Goal: Task Accomplishment & Management: Manage account settings

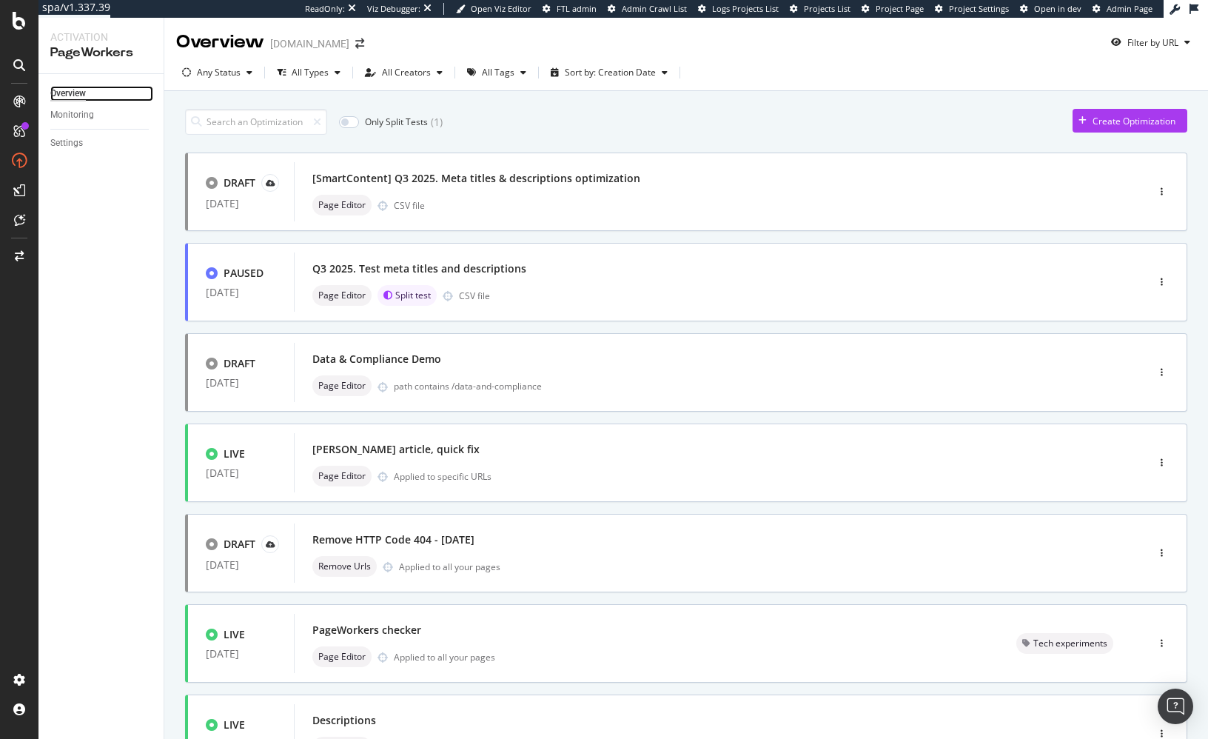
click at [75, 94] on div "Overview" at bounding box center [68, 94] width 36 height 16
click at [356, 9] on icon at bounding box center [352, 8] width 8 height 10
click at [356, 11] on icon at bounding box center [351, 8] width 9 height 10
click at [1172, 709] on img "Open Intercom Messenger" at bounding box center [1175, 705] width 19 height 19
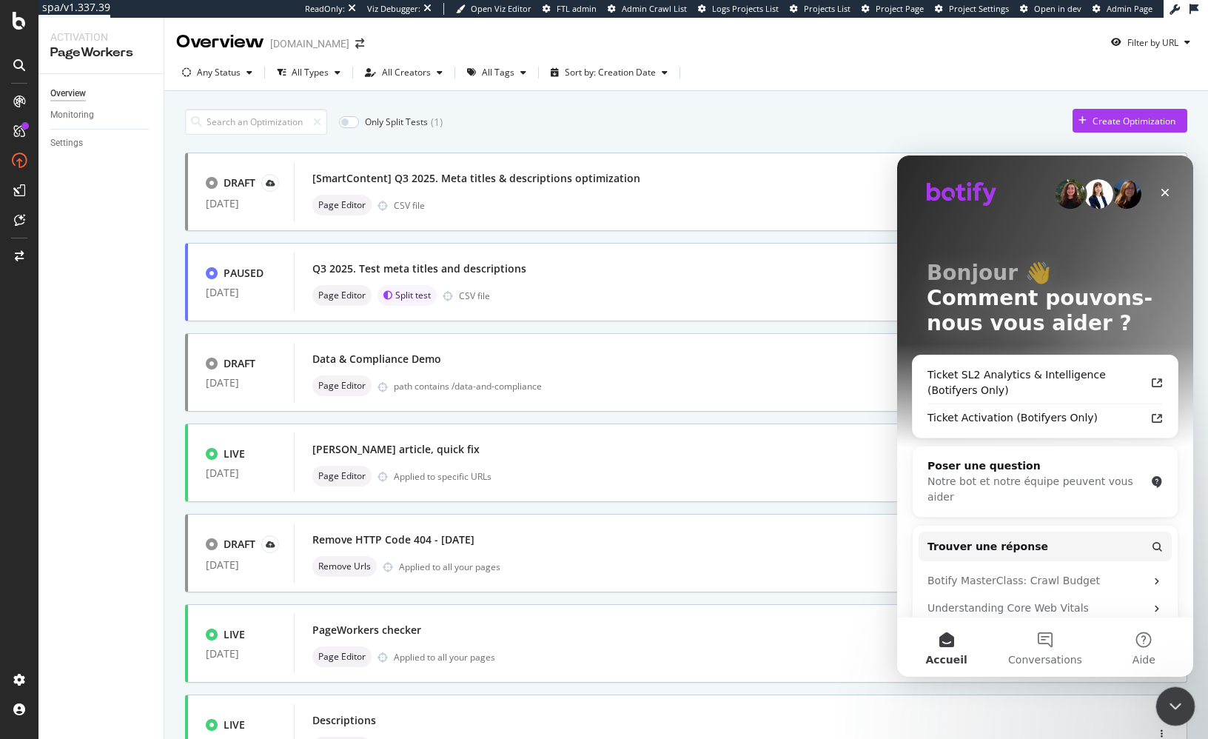
click at [1170, 707] on icon "Fermer le Messenger Intercom" at bounding box center [1173, 704] width 18 height 18
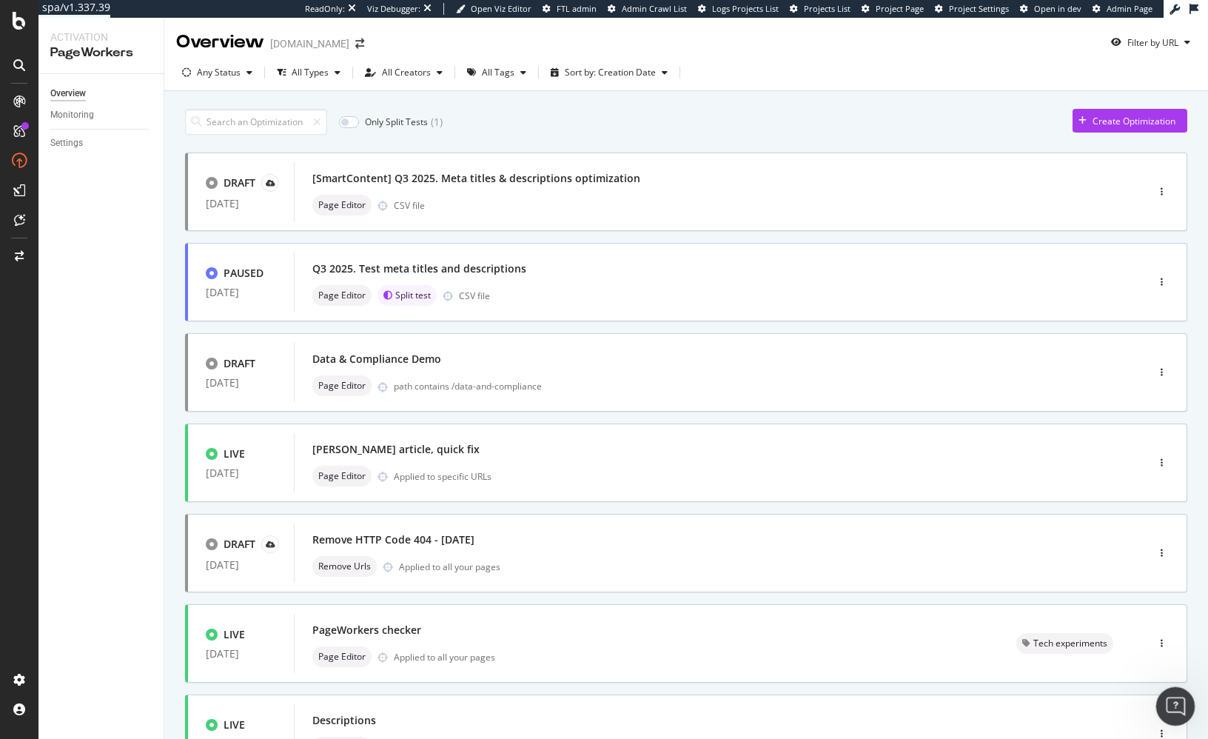
click at [1170, 707] on icon "Ouvrir le Messenger Intercom" at bounding box center [1173, 704] width 10 height 12
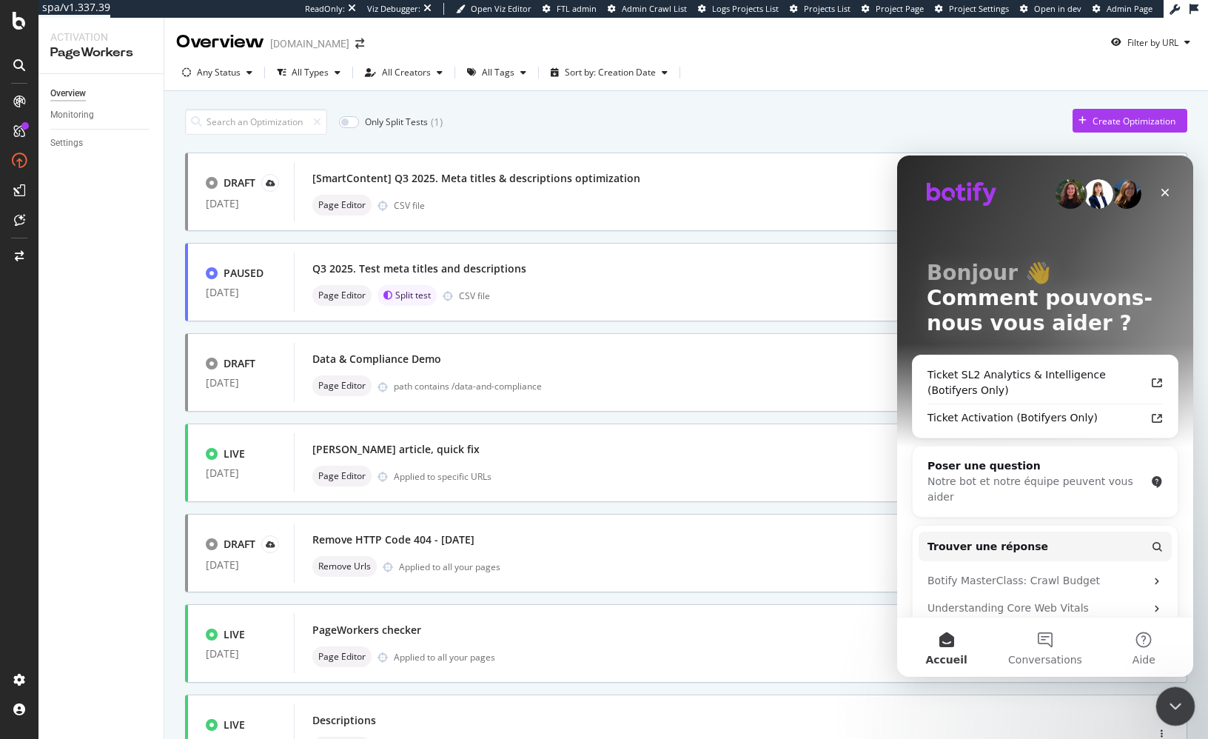
click at [1170, 707] on icon "Fermer le Messenger Intercom" at bounding box center [1173, 704] width 18 height 18
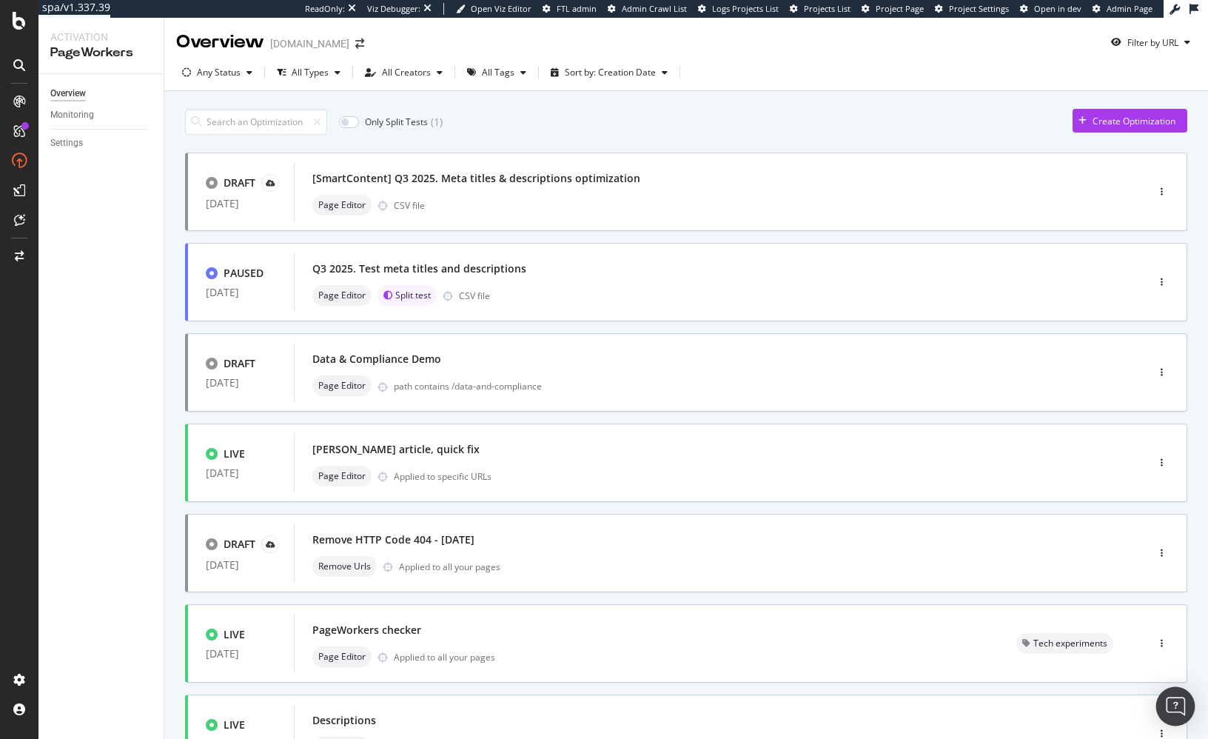
click at [1175, 707] on img "Open Intercom Messenger" at bounding box center [1175, 705] width 19 height 19
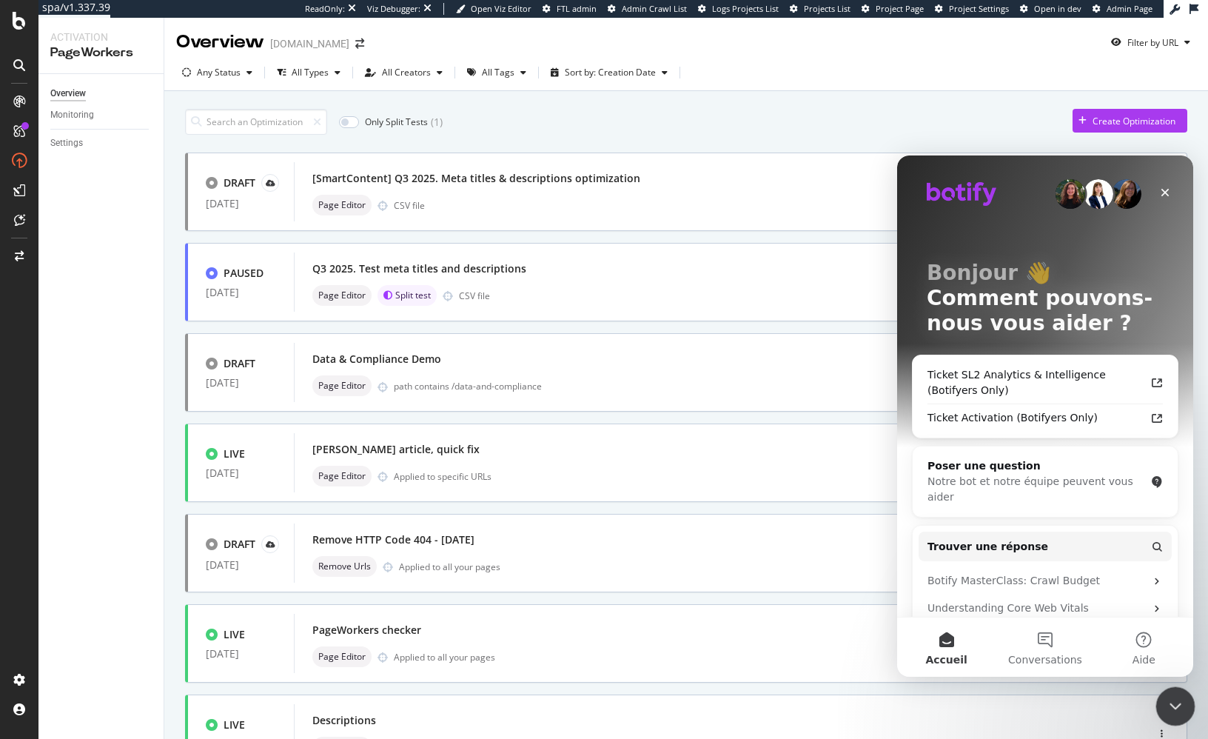
drag, startPoint x: 2330, startPoint y: 1393, endPoint x: 1172, endPoint y: 705, distance: 1346.7
click at [1172, 705] on icon "Fermer le Messenger Intercom" at bounding box center [1173, 704] width 10 height 6
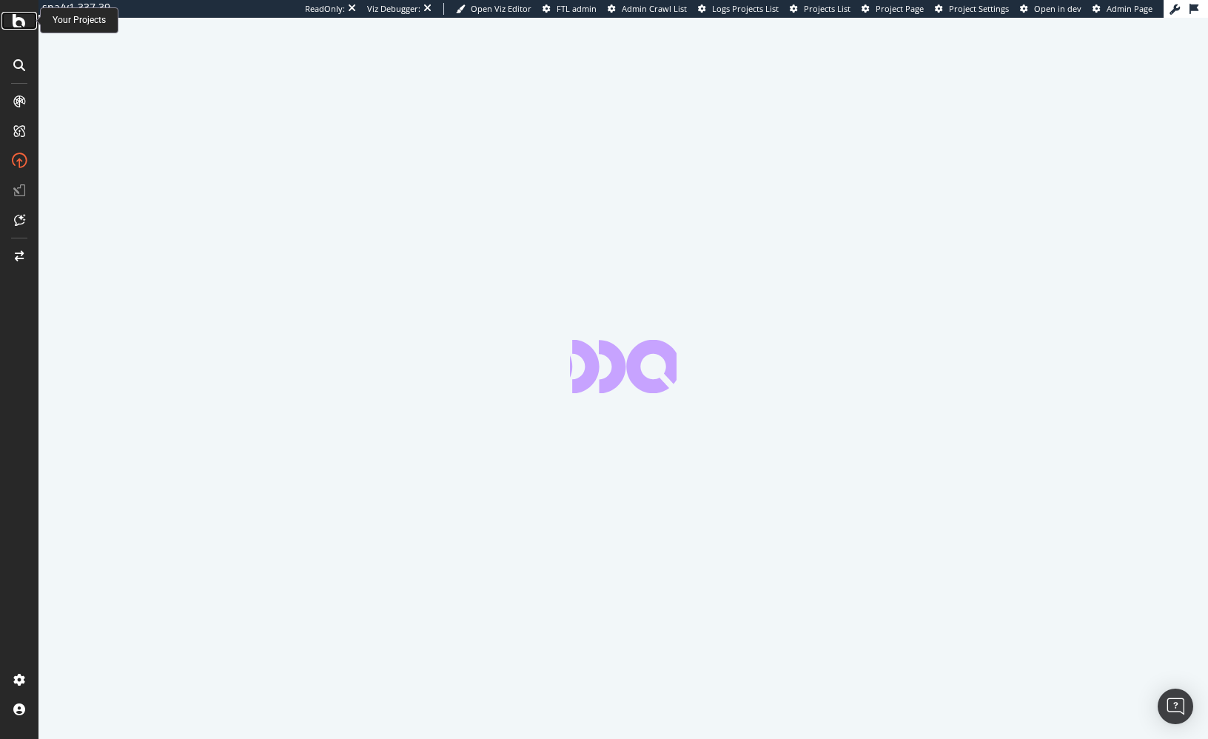
click at [24, 28] on icon at bounding box center [19, 21] width 13 height 18
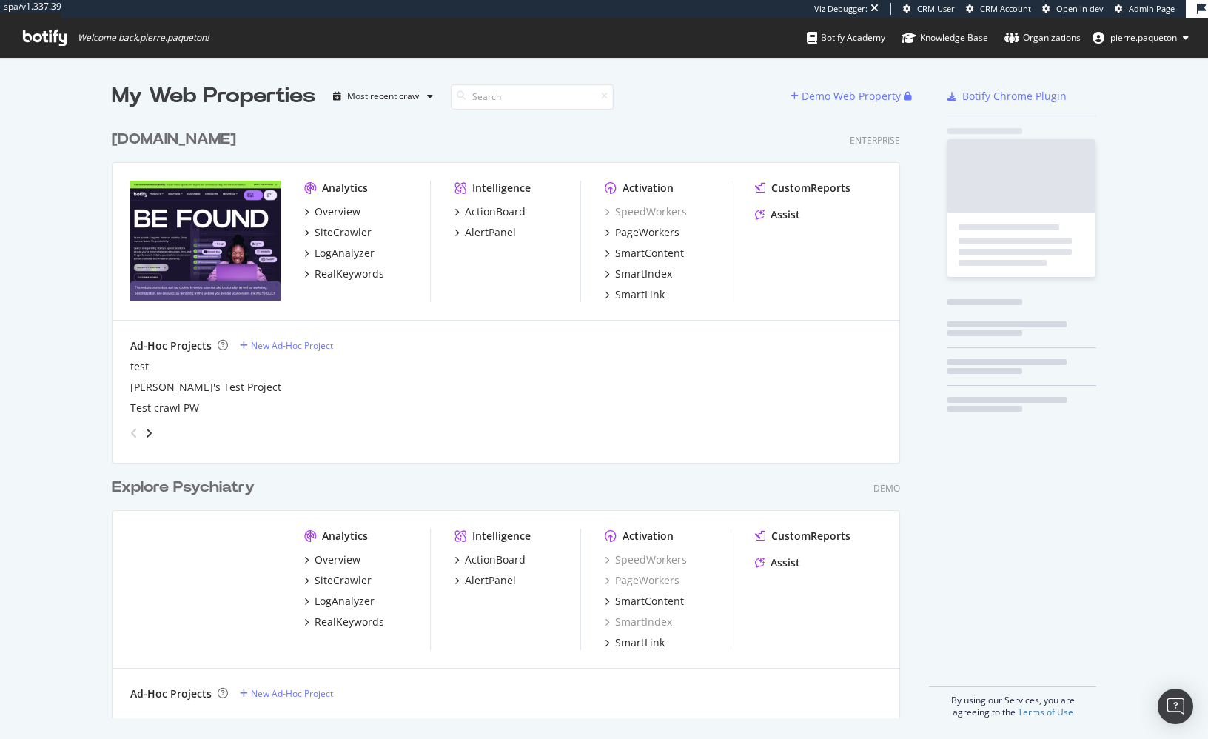
scroll to position [739, 1208]
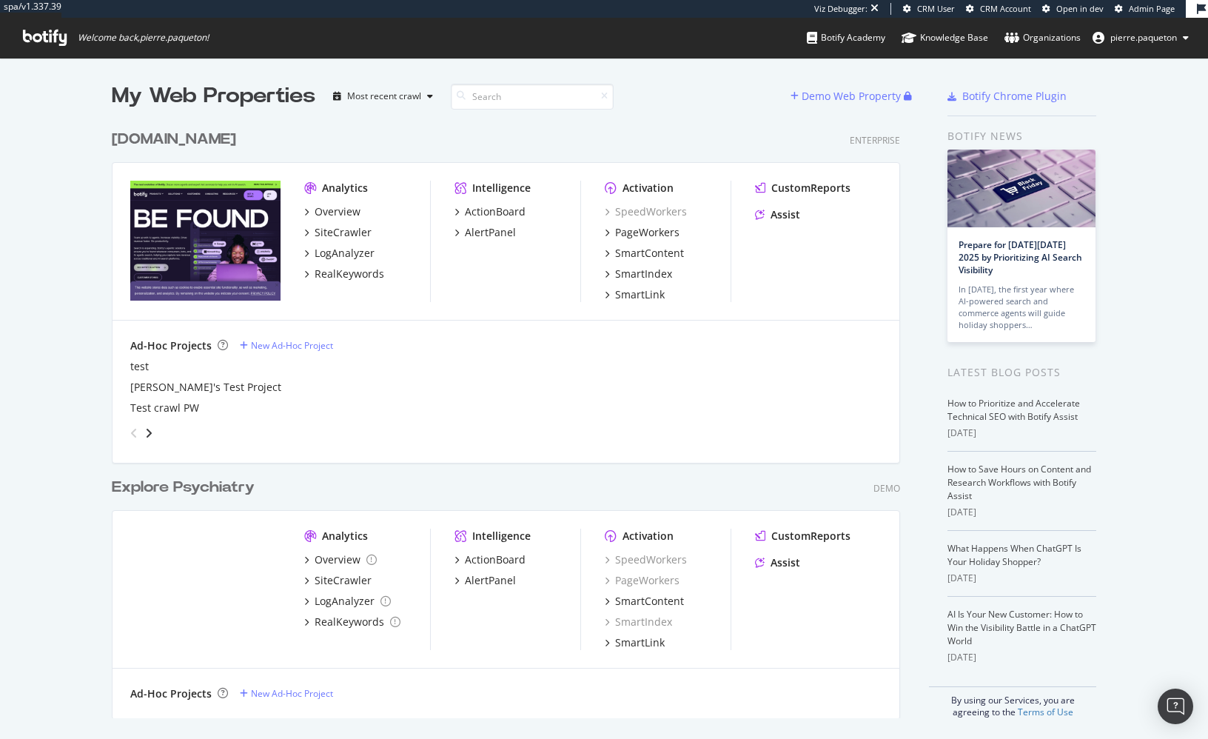
click at [1132, 37] on span "pierre.paqueton" at bounding box center [1143, 37] width 67 height 13
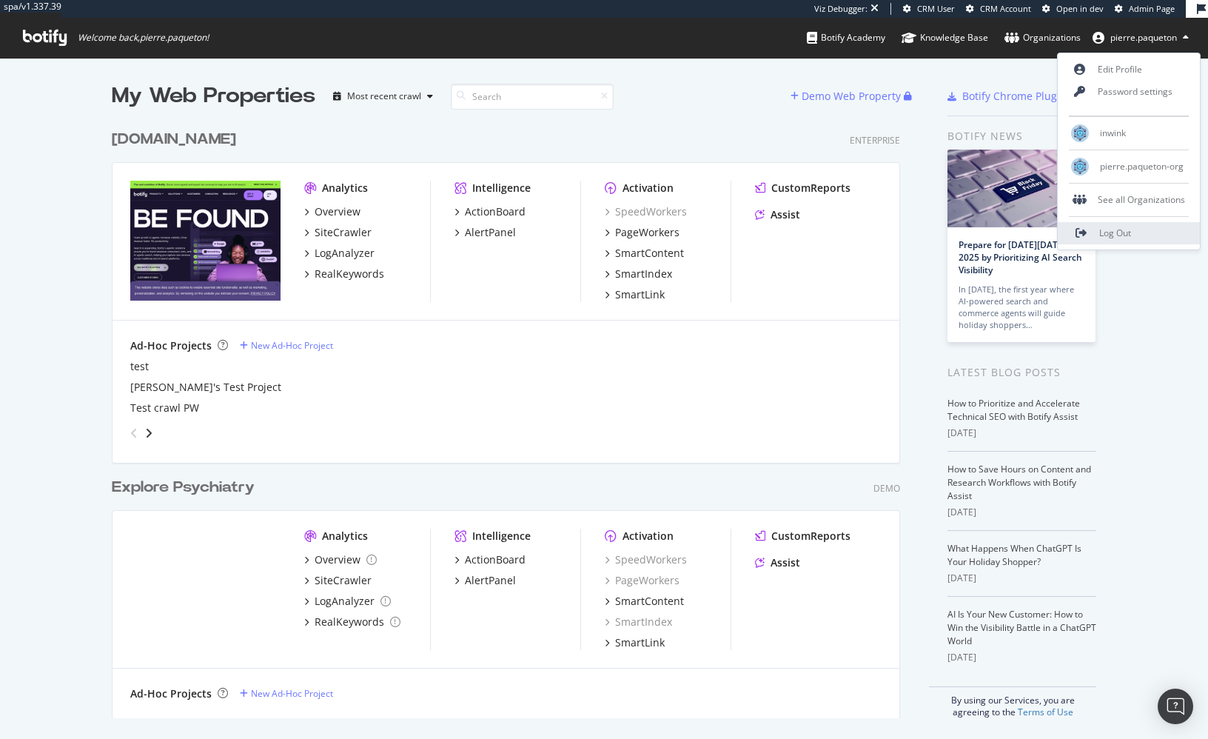
click at [1150, 233] on link "Log Out" at bounding box center [1129, 233] width 142 height 22
